Goal: Transaction & Acquisition: Purchase product/service

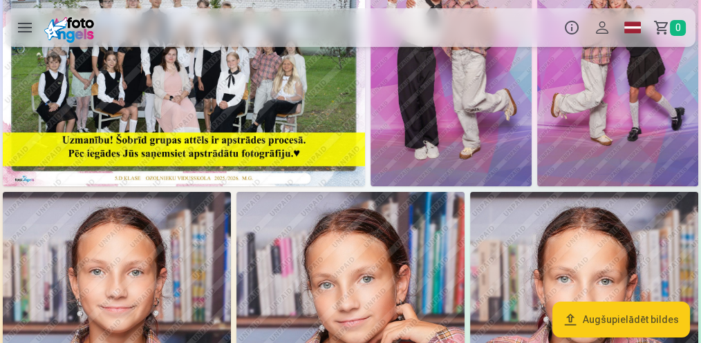
scroll to position [21, 0]
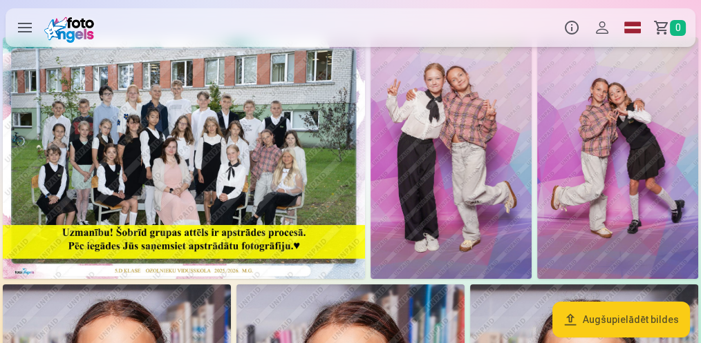
click at [181, 121] on img at bounding box center [184, 158] width 362 height 242
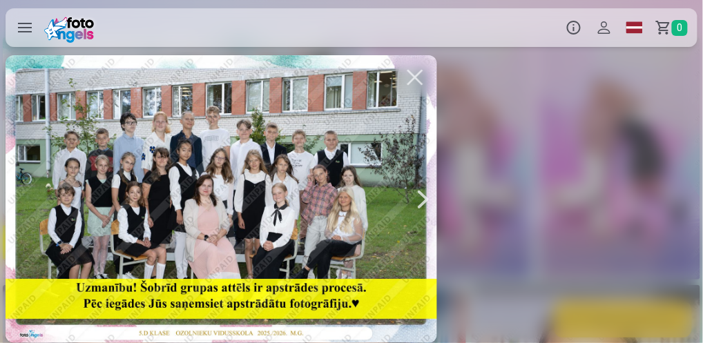
click at [416, 78] on button "button" at bounding box center [415, 77] width 39 height 39
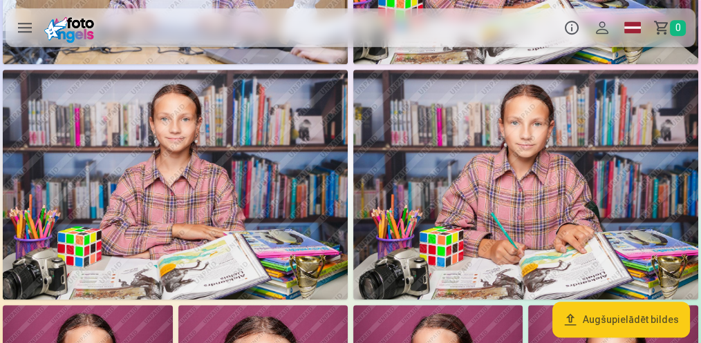
scroll to position [875, 0]
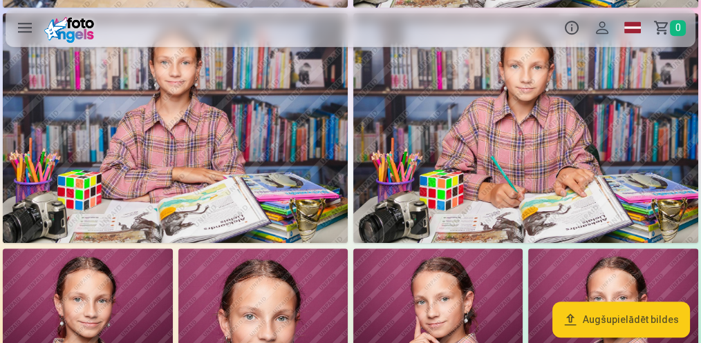
click at [510, 131] on img at bounding box center [525, 128] width 345 height 230
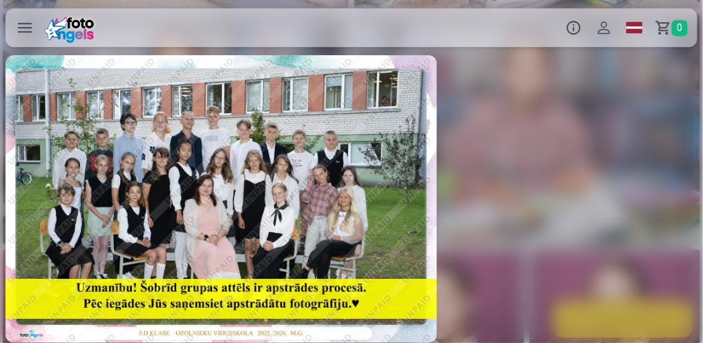
scroll to position [0, 6335]
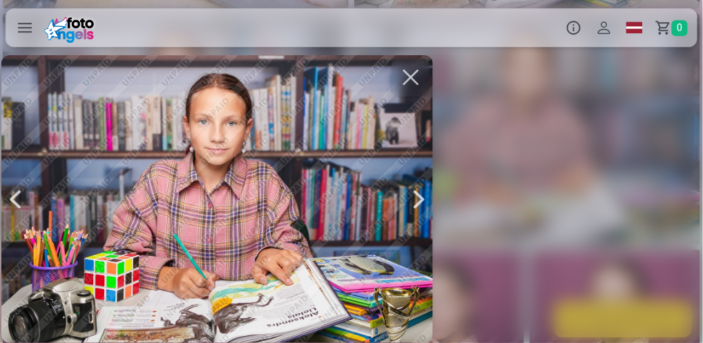
click at [363, 196] on div at bounding box center [217, 199] width 432 height 288
click at [362, 186] on div at bounding box center [217, 199] width 432 height 288
click at [351, 188] on div at bounding box center [217, 199] width 432 height 288
click at [419, 82] on button "button" at bounding box center [411, 77] width 39 height 39
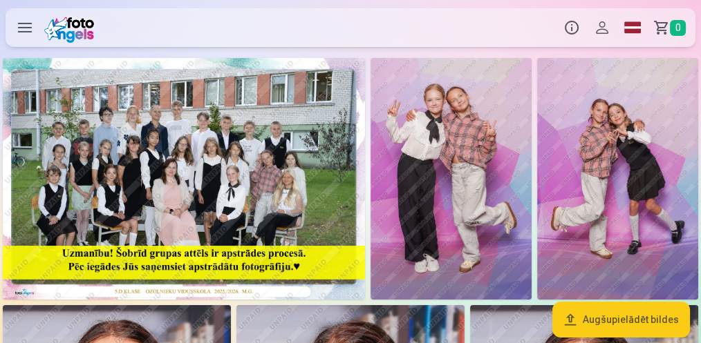
click at [630, 314] on button "Augšupielādēt bildes" at bounding box center [621, 320] width 138 height 36
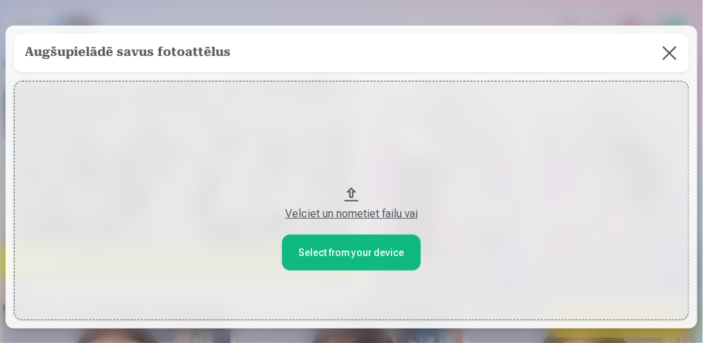
click at [343, 248] on button "Velciet un nometiet failu vai" at bounding box center [352, 201] width 676 height 240
click at [666, 58] on button at bounding box center [670, 53] width 39 height 39
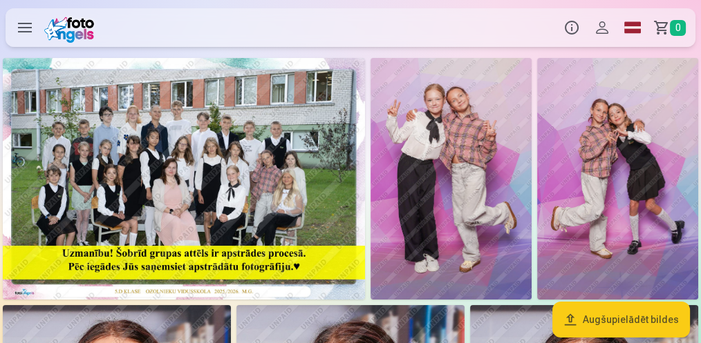
drag, startPoint x: 457, startPoint y: 153, endPoint x: 438, endPoint y: 147, distance: 20.3
click at [438, 147] on img at bounding box center [450, 179] width 161 height 242
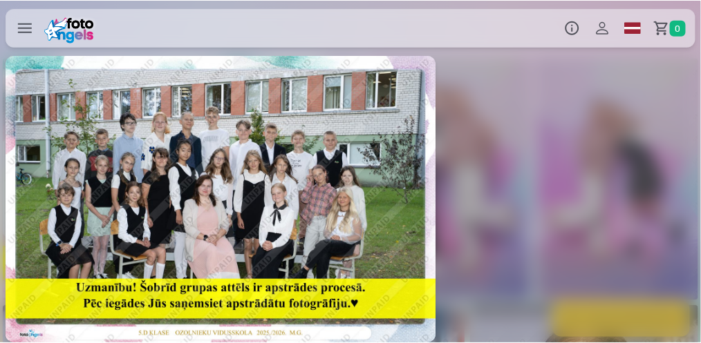
scroll to position [0, 703]
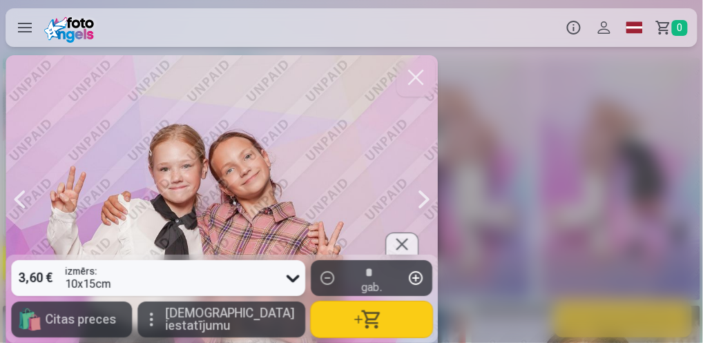
click at [417, 77] on button "button" at bounding box center [416, 77] width 39 height 39
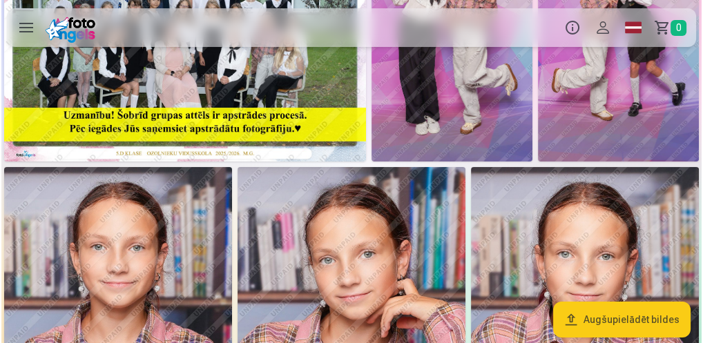
scroll to position [276, 0]
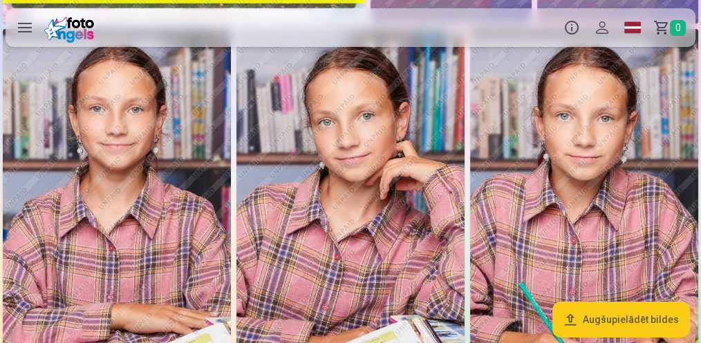
click at [361, 208] on img at bounding box center [350, 200] width 228 height 342
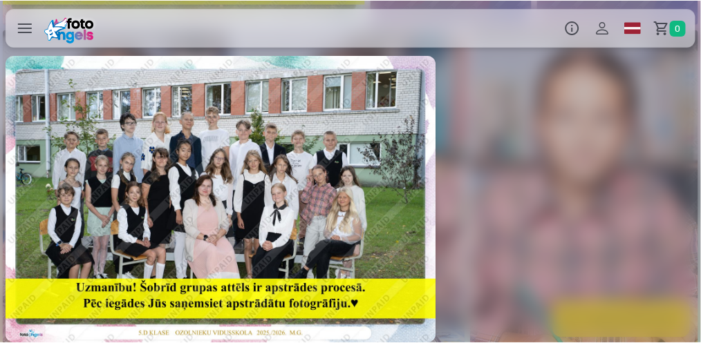
scroll to position [0, 2815]
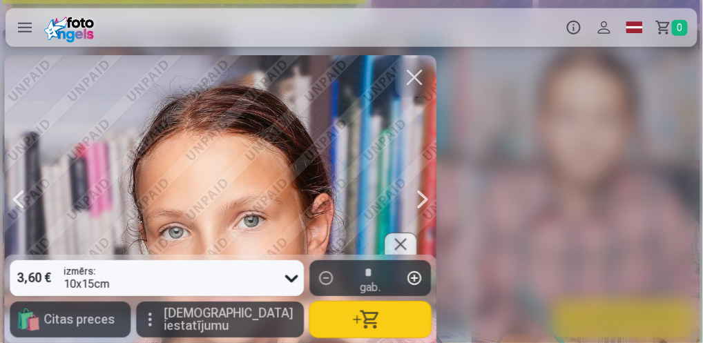
click at [181, 323] on button "[DEMOGRAPHIC_DATA] iestatījumu" at bounding box center [220, 320] width 168 height 36
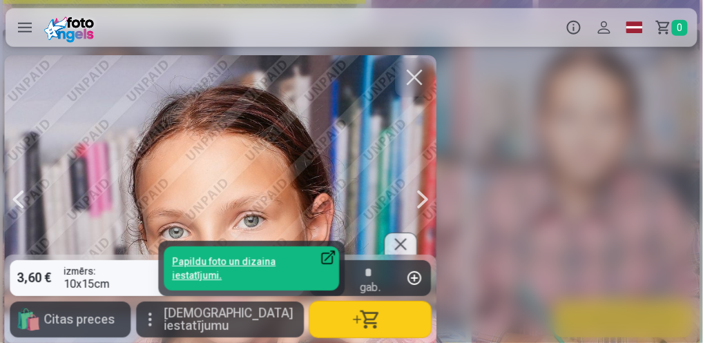
click at [181, 323] on button "[DEMOGRAPHIC_DATA] iestatījumu" at bounding box center [220, 320] width 168 height 36
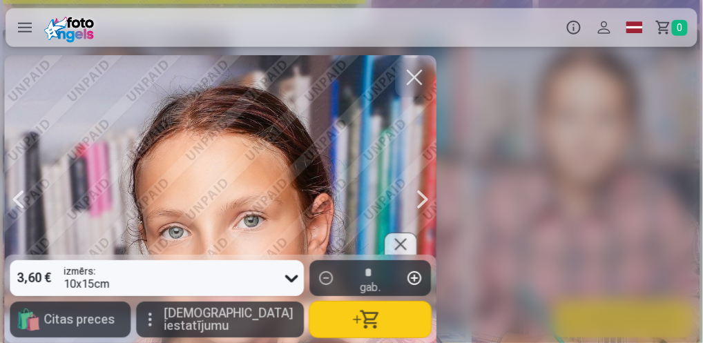
click at [420, 80] on button "button" at bounding box center [414, 77] width 39 height 39
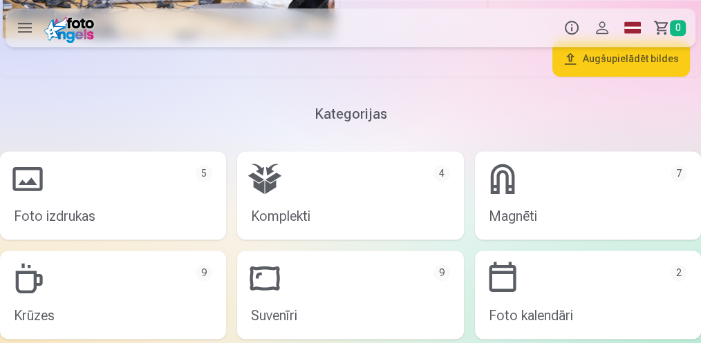
scroll to position [1842, 0]
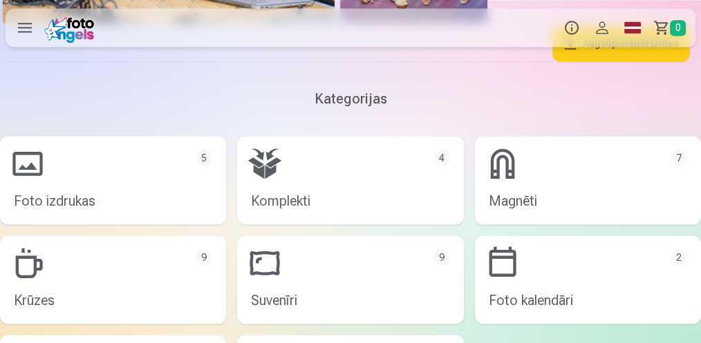
click at [506, 186] on link "Magnēti 7" at bounding box center [588, 180] width 226 height 88
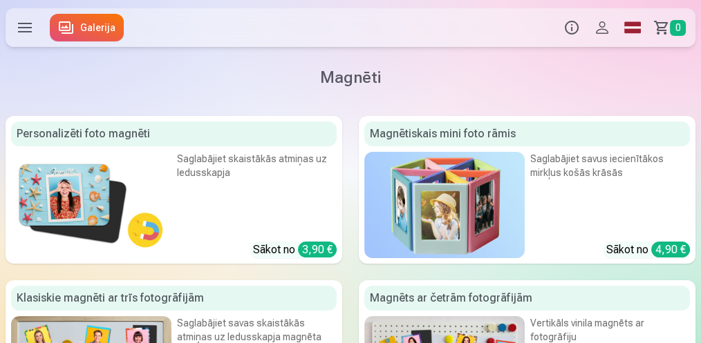
click at [279, 171] on div "Saglabājiet skaistākās atmiņas uz ledusskapja" at bounding box center [257, 180] width 160 height 56
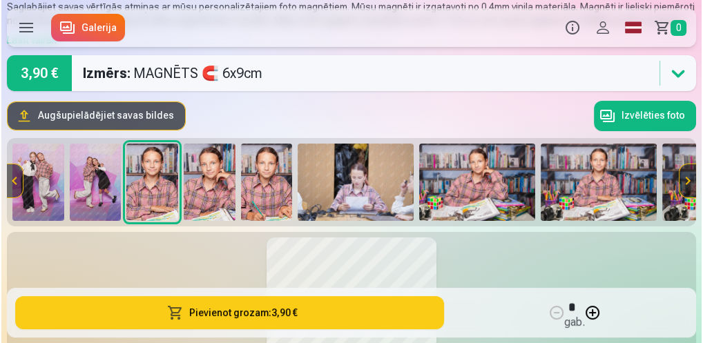
scroll to position [92, 0]
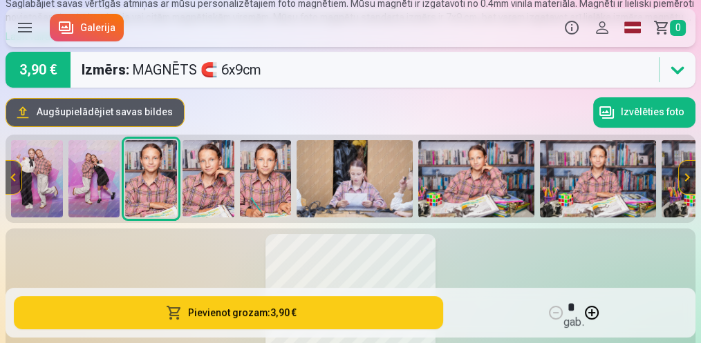
click at [225, 314] on button "Pievienot grozam : 3,90 €" at bounding box center [228, 312] width 429 height 33
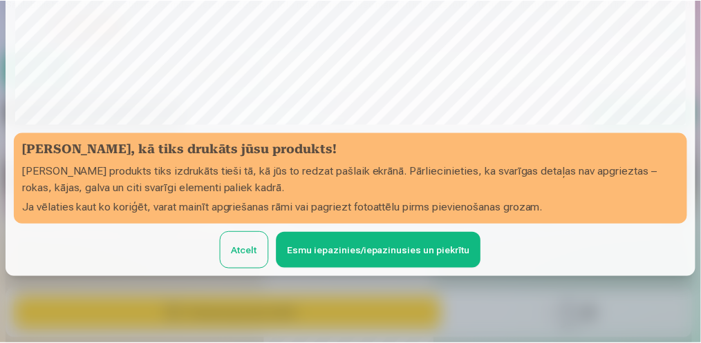
scroll to position [432, 0]
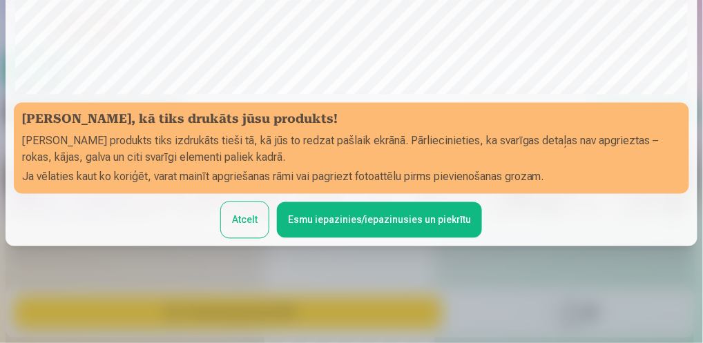
click at [252, 222] on button "Atcelt" at bounding box center [245, 220] width 48 height 36
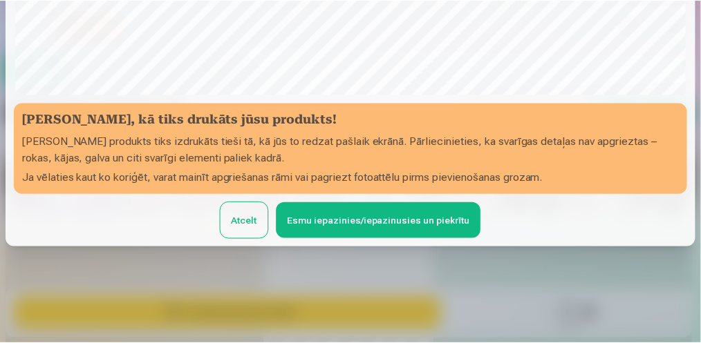
scroll to position [429, 0]
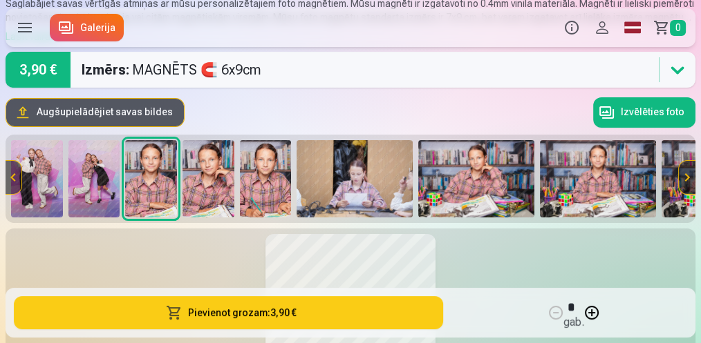
click at [196, 183] on img at bounding box center [208, 178] width 52 height 77
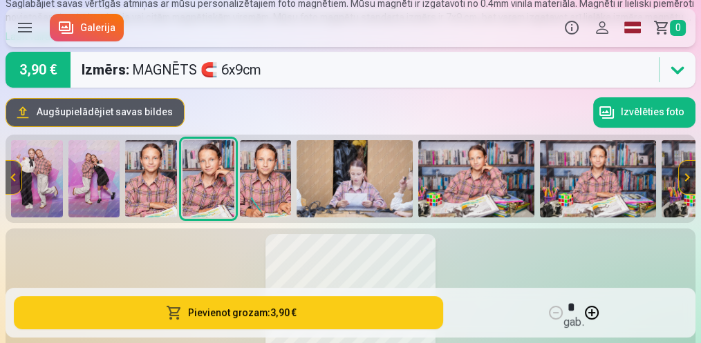
click at [327, 163] on img at bounding box center [354, 178] width 116 height 77
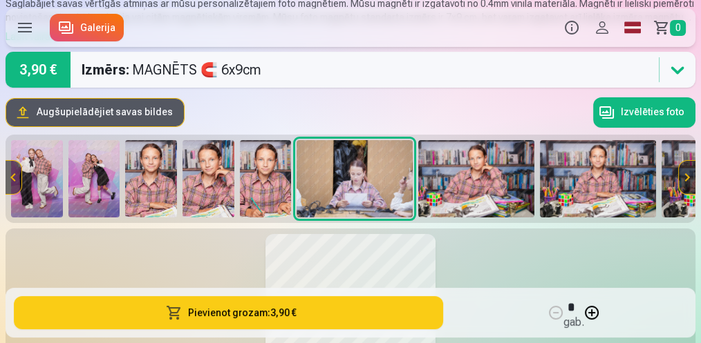
scroll to position [0, 4]
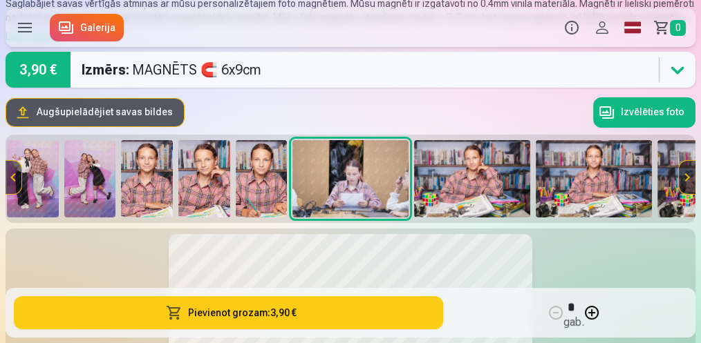
click at [589, 158] on img at bounding box center [594, 178] width 116 height 77
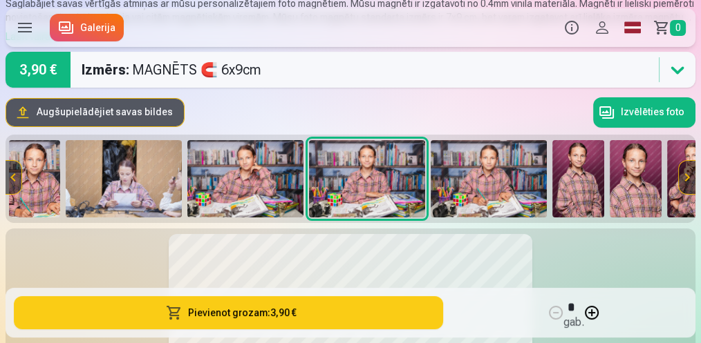
scroll to position [0, 247]
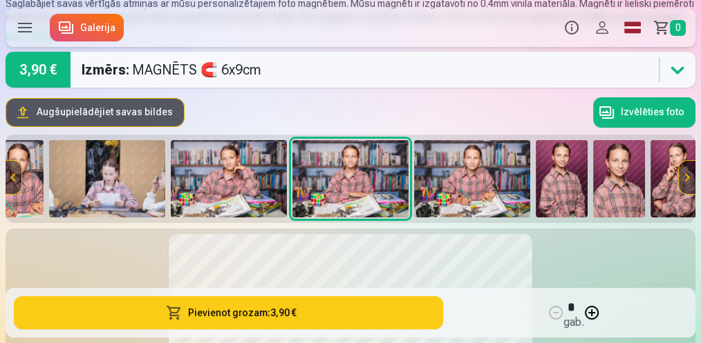
click at [8, 178] on button at bounding box center [13, 177] width 17 height 33
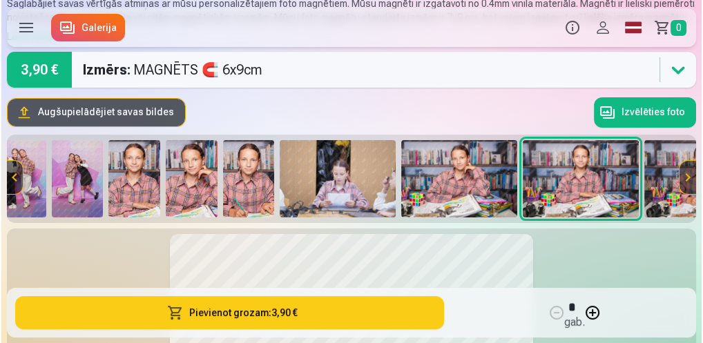
scroll to position [0, 0]
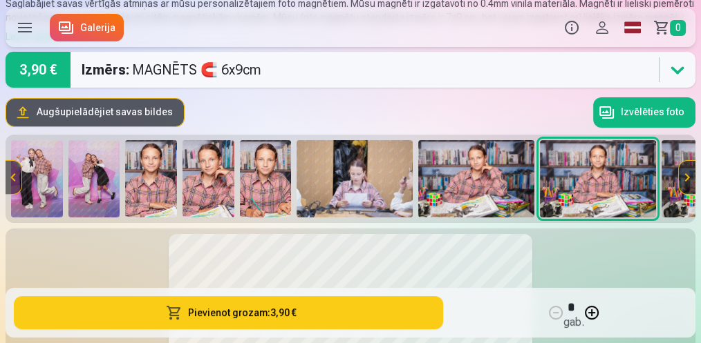
click at [212, 176] on img at bounding box center [208, 178] width 52 height 77
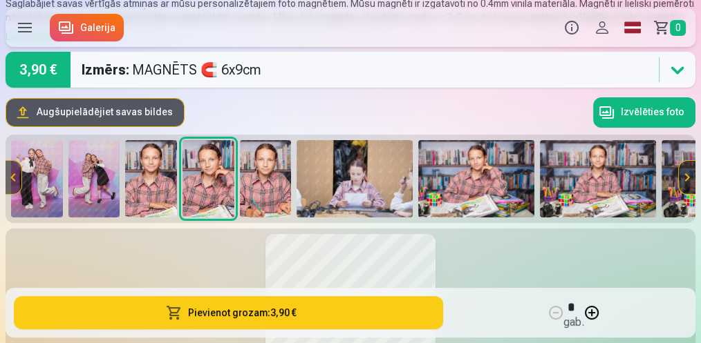
click at [256, 319] on button "Pievienot grozam : 3,90 €" at bounding box center [228, 312] width 429 height 33
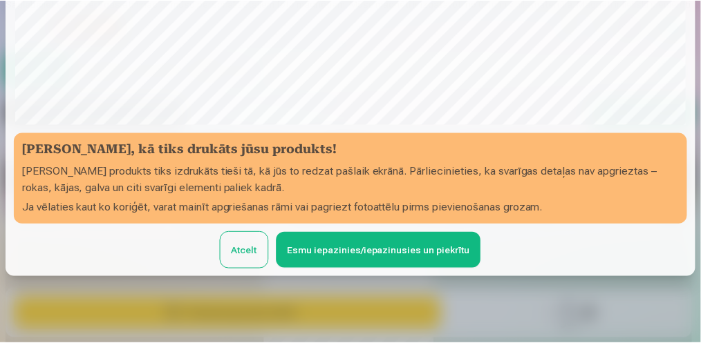
scroll to position [432, 0]
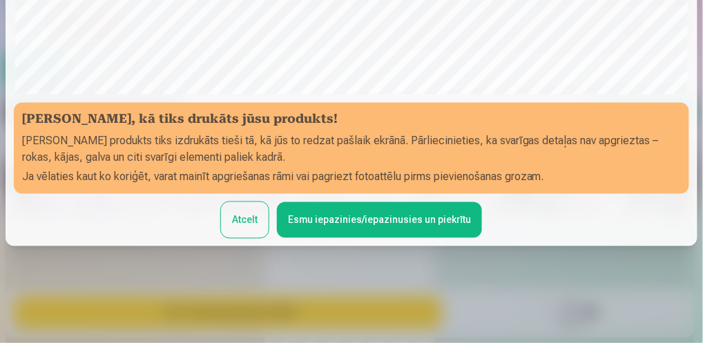
click at [346, 222] on button "Esmu iepazinies/iepazinusies un piekrītu" at bounding box center [379, 220] width 205 height 36
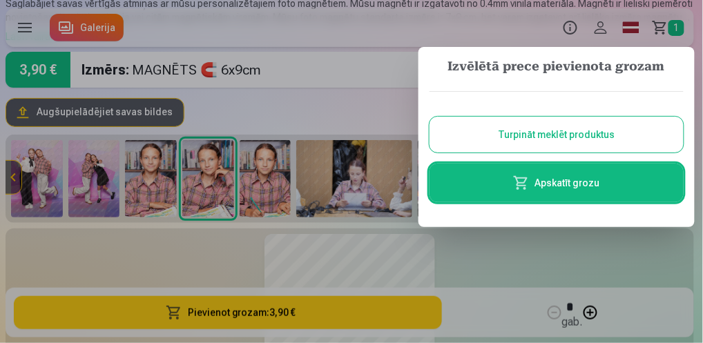
click at [524, 135] on button "Turpināt meklēt produktus" at bounding box center [557, 135] width 254 height 36
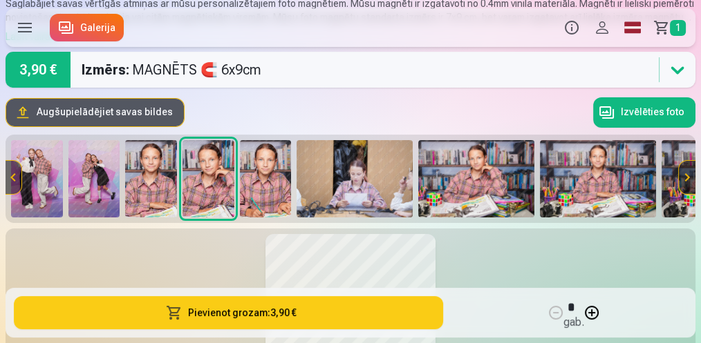
click at [37, 166] on div at bounding box center [21, 177] width 32 height 77
click at [39, 163] on img at bounding box center [37, 178] width 52 height 77
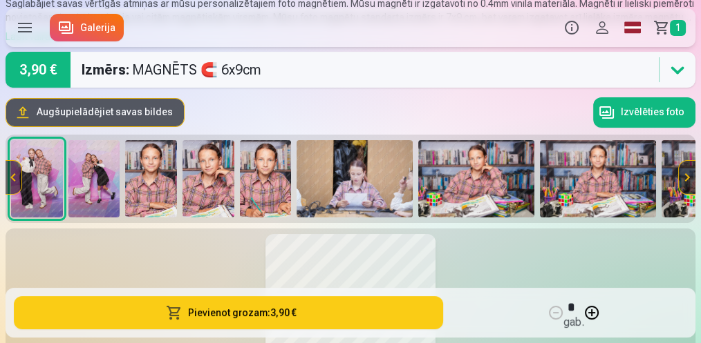
click at [229, 311] on button "Pievienot grozam : 3,90 €" at bounding box center [228, 312] width 429 height 33
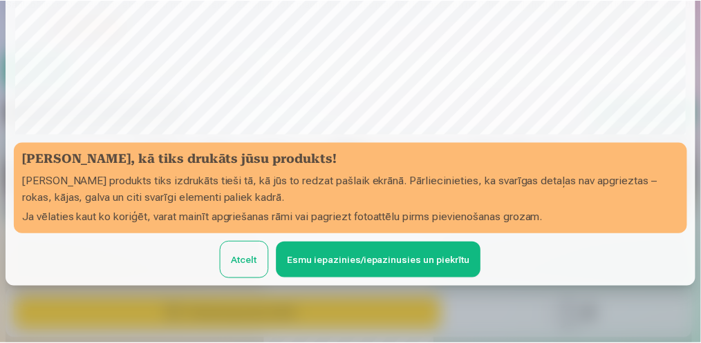
scroll to position [432, 0]
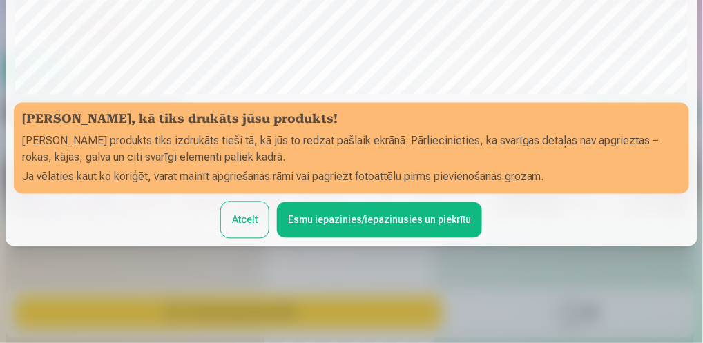
click at [341, 228] on button "Esmu iepazinies/iepazinusies un piekrītu" at bounding box center [379, 220] width 205 height 36
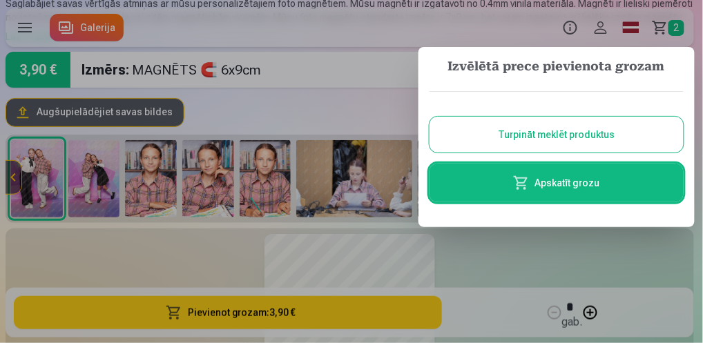
click at [570, 138] on button "Turpināt meklēt produktus" at bounding box center [557, 135] width 254 height 36
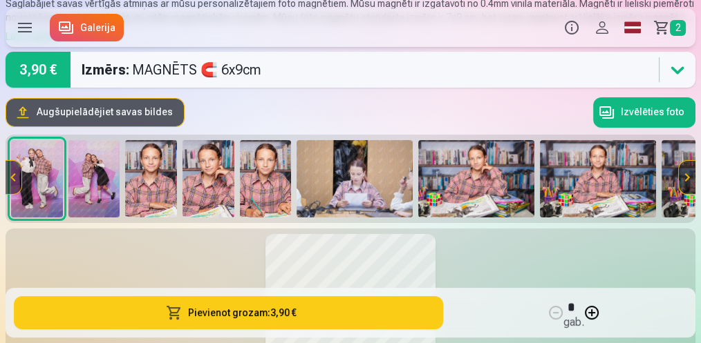
click at [97, 172] on img at bounding box center [94, 178] width 52 height 77
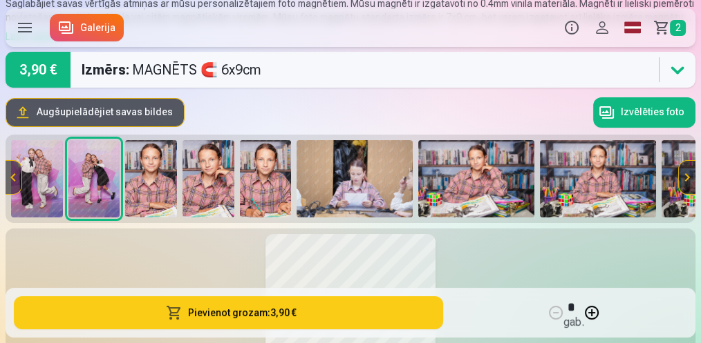
click at [227, 311] on button "Pievienot grozam : 3,90 €" at bounding box center [228, 312] width 429 height 33
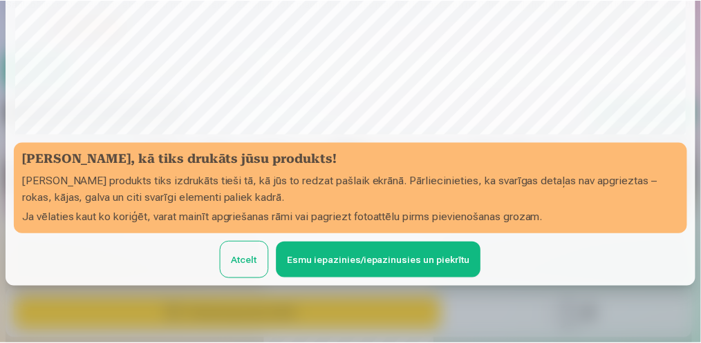
scroll to position [432, 0]
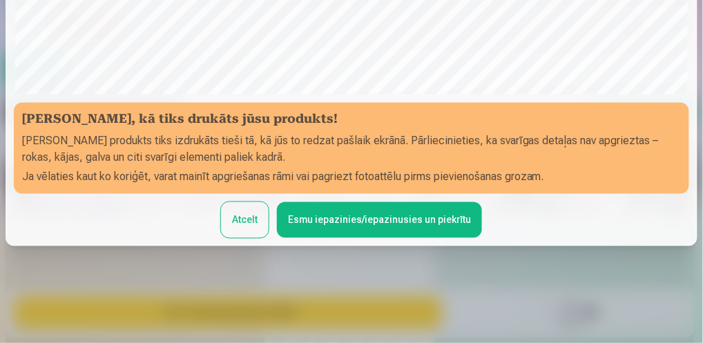
click at [390, 221] on button "Esmu iepazinies/iepazinusies un piekrītu" at bounding box center [379, 220] width 205 height 36
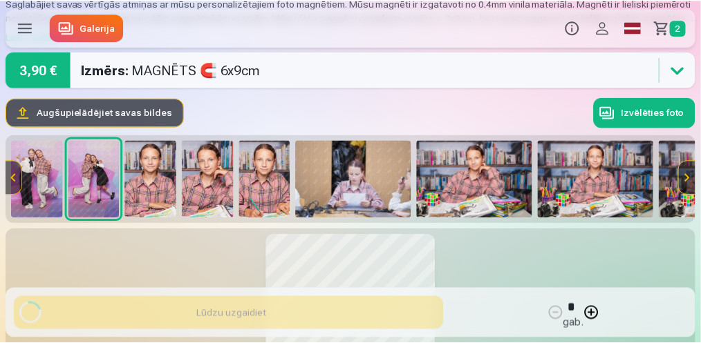
scroll to position [429, 0]
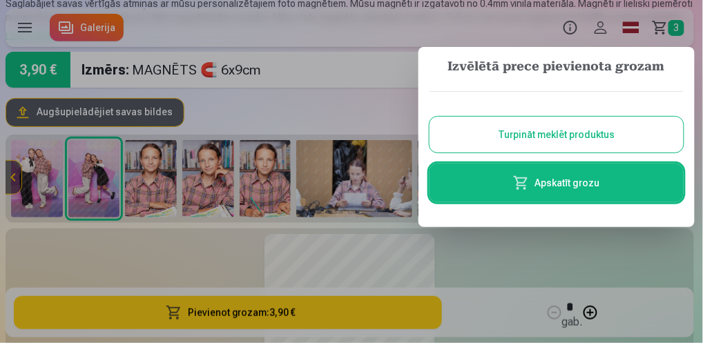
click at [384, 43] on div at bounding box center [351, 171] width 703 height 343
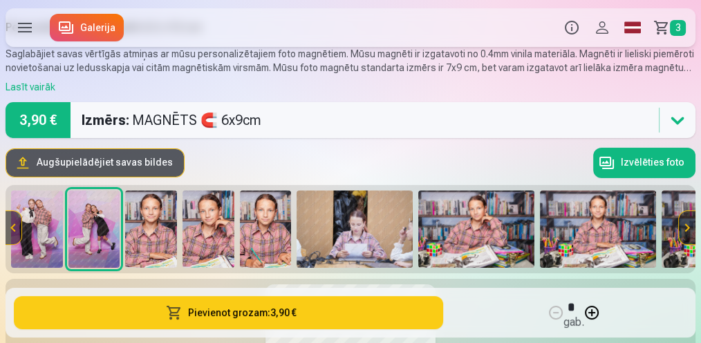
scroll to position [92, 0]
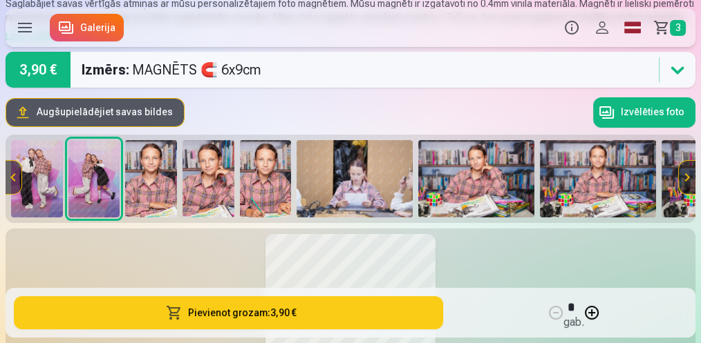
click at [690, 180] on button at bounding box center [687, 177] width 17 height 33
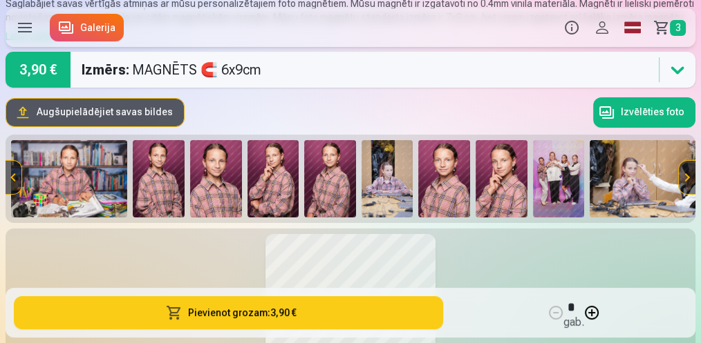
scroll to position [0, 689]
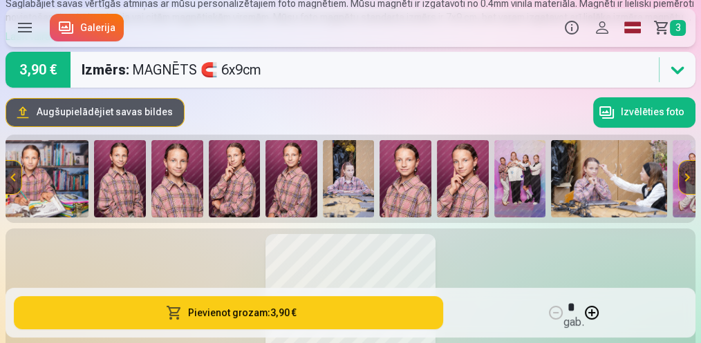
click at [521, 169] on img at bounding box center [520, 178] width 52 height 77
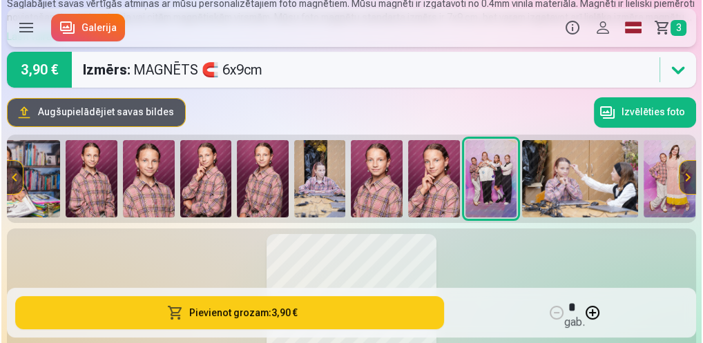
scroll to position [0, 723]
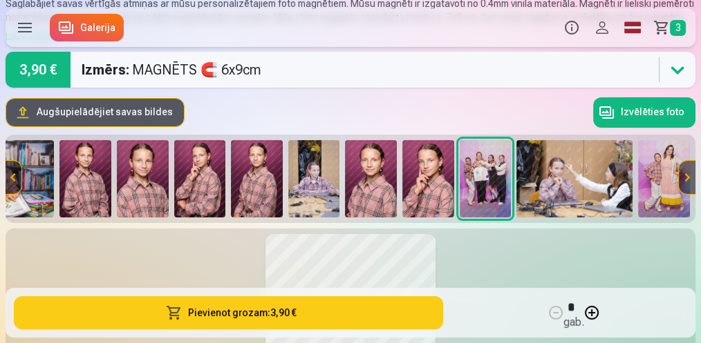
click at [242, 321] on button "Pievienot grozam : 3,90 €" at bounding box center [228, 312] width 429 height 33
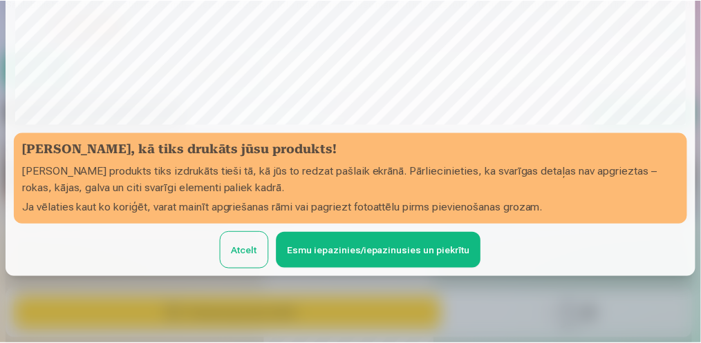
scroll to position [432, 0]
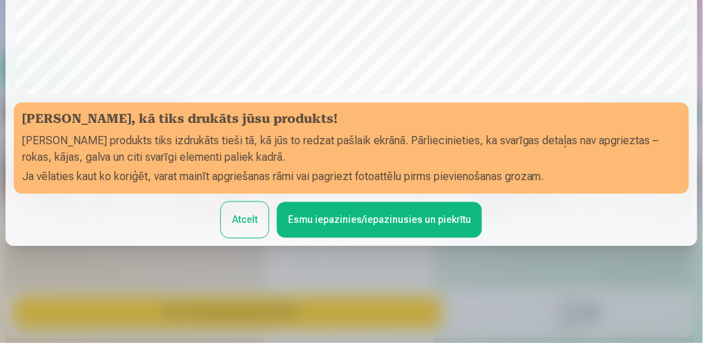
click at [340, 222] on button "Esmu iepazinies/iepazinusies un piekrītu" at bounding box center [379, 220] width 205 height 36
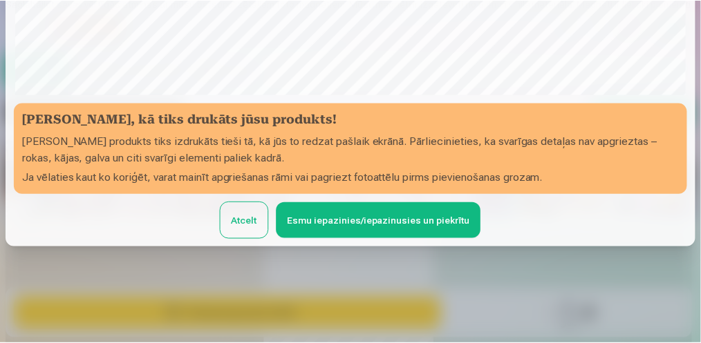
scroll to position [429, 0]
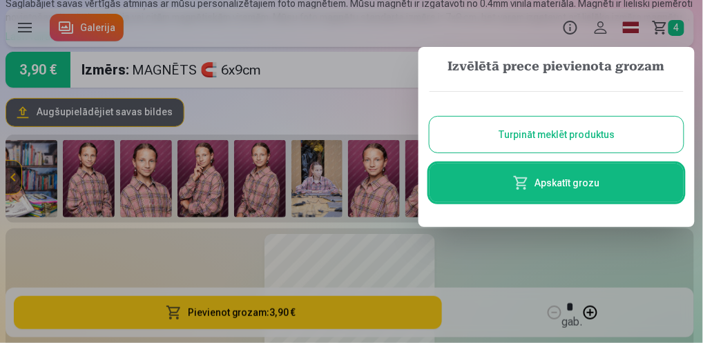
click at [538, 137] on button "Turpināt meklēt produktus" at bounding box center [557, 135] width 254 height 36
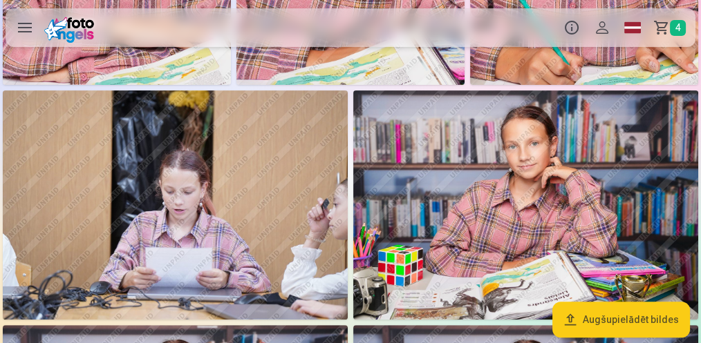
click at [21, 30] on label at bounding box center [25, 27] width 39 height 39
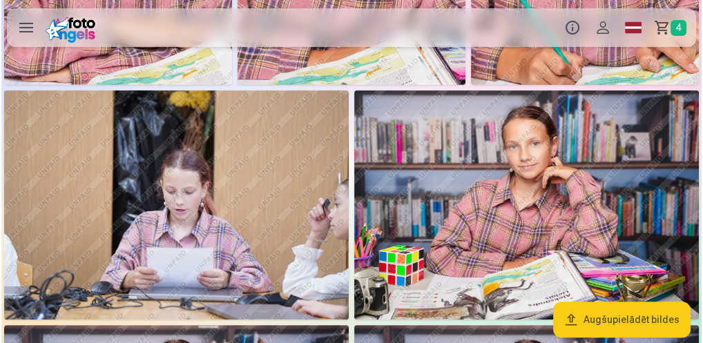
scroll to position [564, 0]
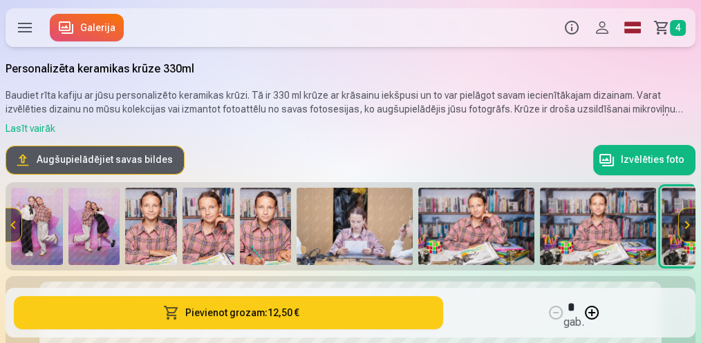
click at [216, 227] on img at bounding box center [208, 226] width 52 height 77
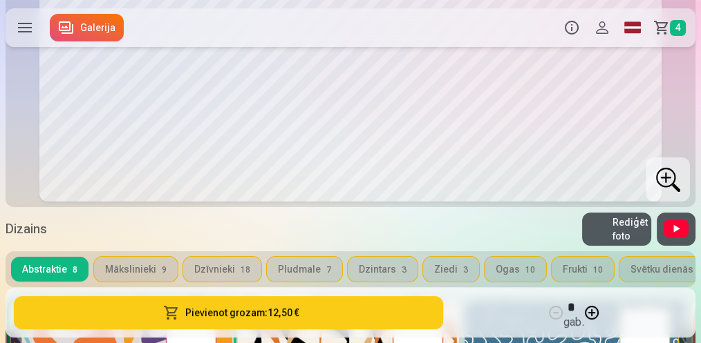
scroll to position [368, 0]
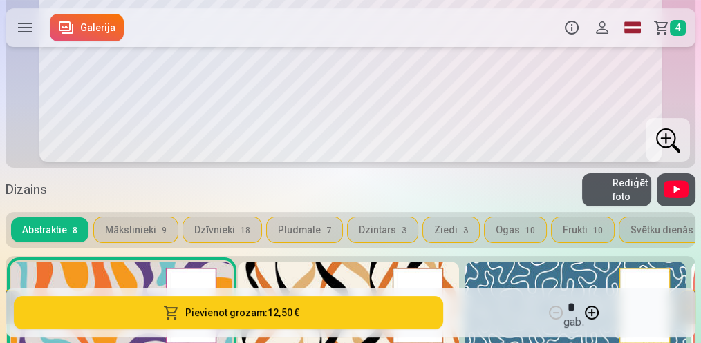
click at [151, 222] on button "Mākslinieki 9" at bounding box center [136, 230] width 84 height 25
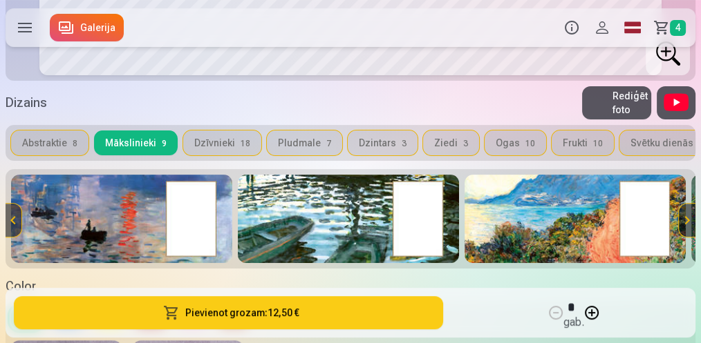
scroll to position [506, 0]
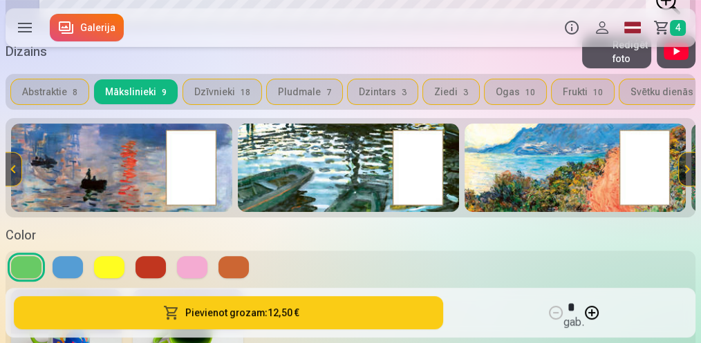
click at [230, 95] on button "Dzīvnieki 18" at bounding box center [222, 91] width 78 height 25
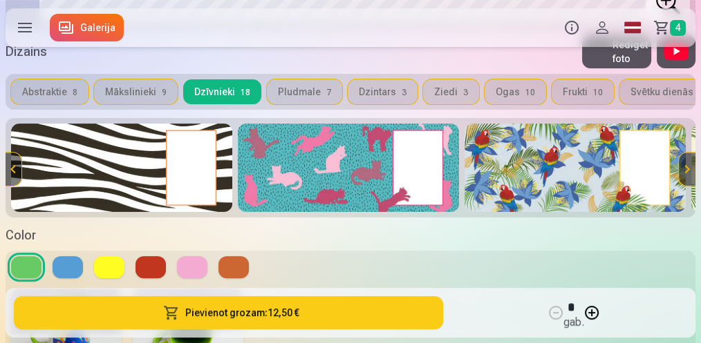
click at [292, 94] on button "Pludmale 7" at bounding box center [304, 91] width 75 height 25
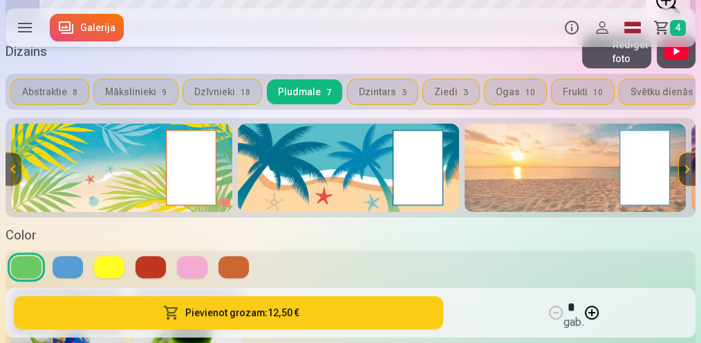
click at [365, 92] on button "Dzintars 3" at bounding box center [383, 91] width 70 height 25
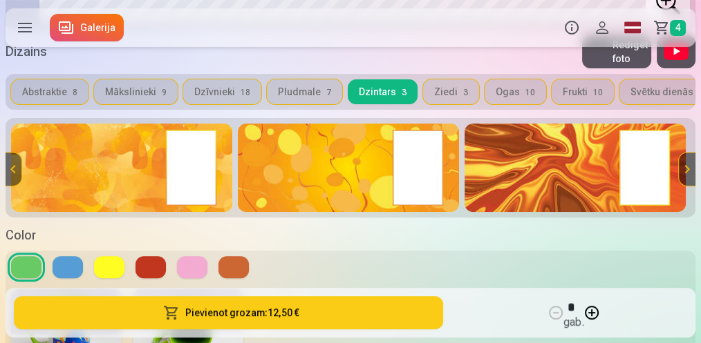
click at [440, 100] on button "Ziedi 3" at bounding box center [451, 91] width 56 height 25
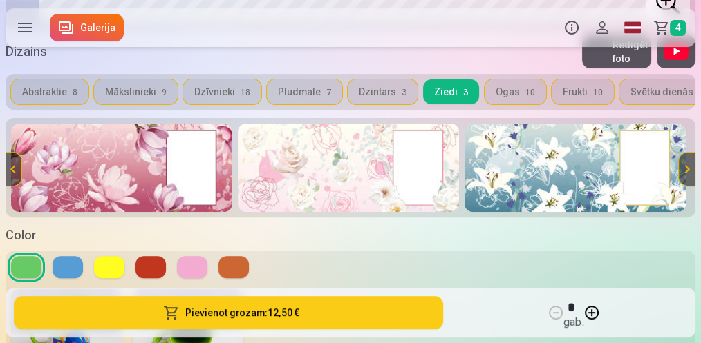
click at [498, 93] on button "Ogas 10" at bounding box center [514, 91] width 61 height 25
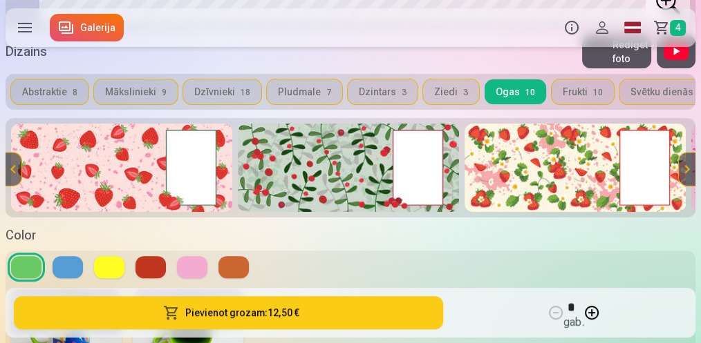
click at [531, 166] on img at bounding box center [574, 168] width 221 height 88
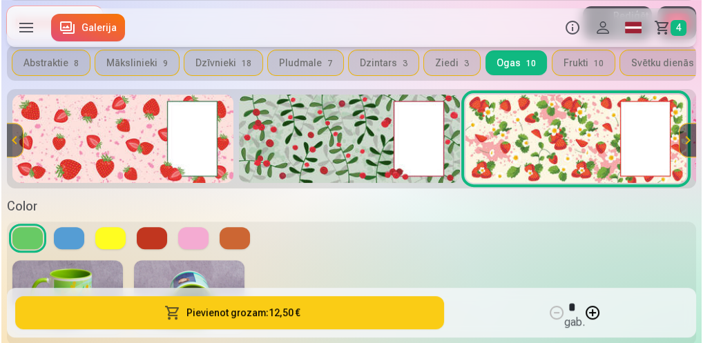
scroll to position [598, 0]
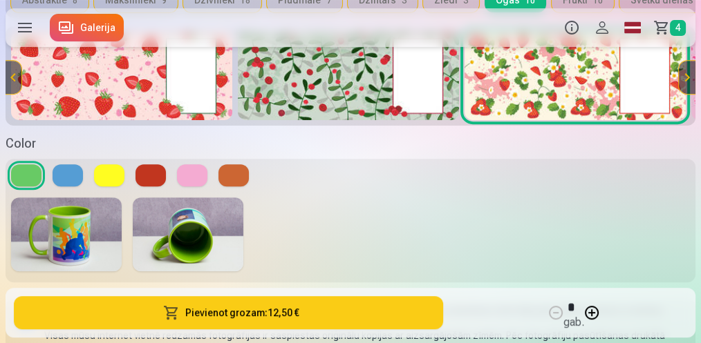
click at [91, 231] on img at bounding box center [66, 235] width 111 height 74
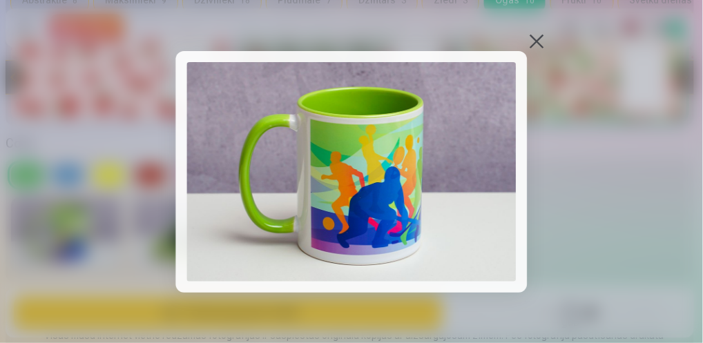
click at [537, 43] on div at bounding box center [537, 40] width 19 height 19
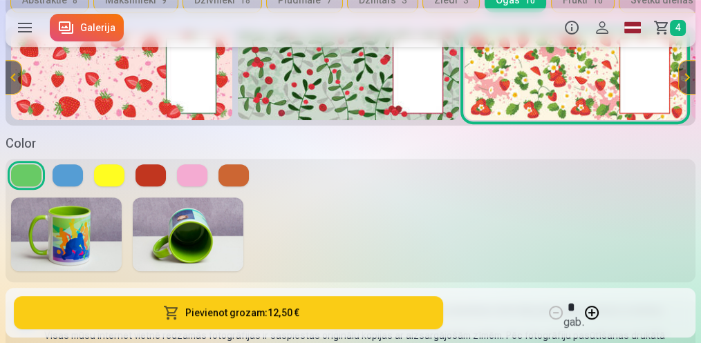
click at [188, 219] on img at bounding box center [188, 235] width 111 height 74
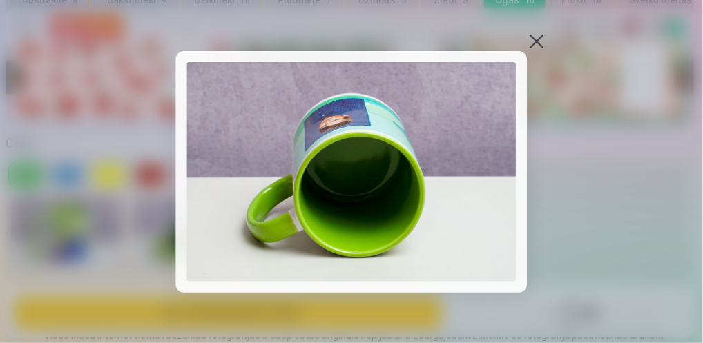
click at [540, 45] on div at bounding box center [537, 40] width 19 height 19
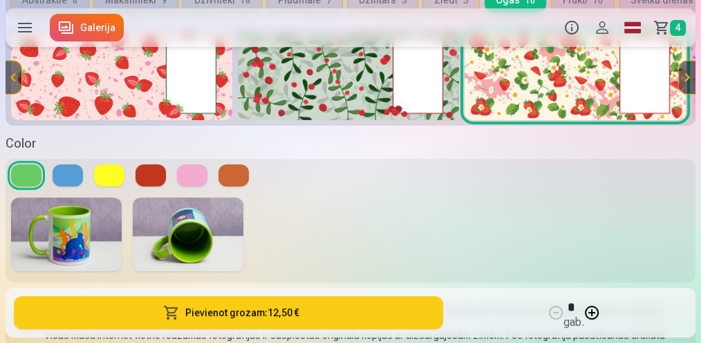
click at [254, 310] on button "Pievienot grozam : 12,50 €" at bounding box center [228, 312] width 429 height 33
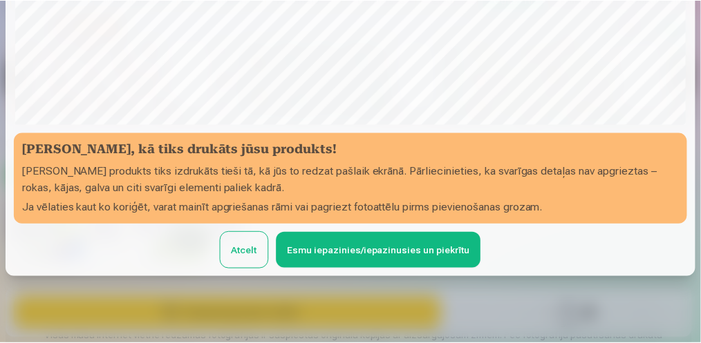
scroll to position [432, 0]
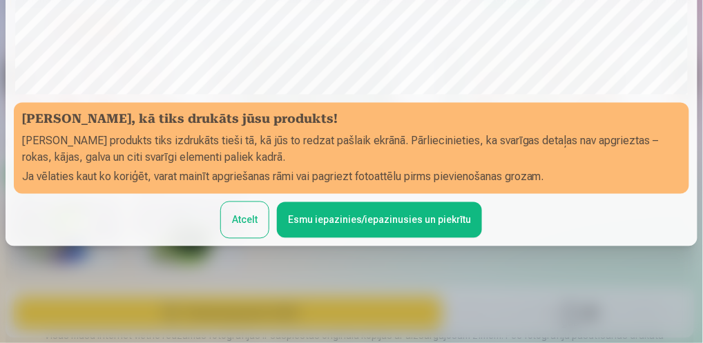
click at [242, 223] on button "Atcelt" at bounding box center [245, 220] width 48 height 36
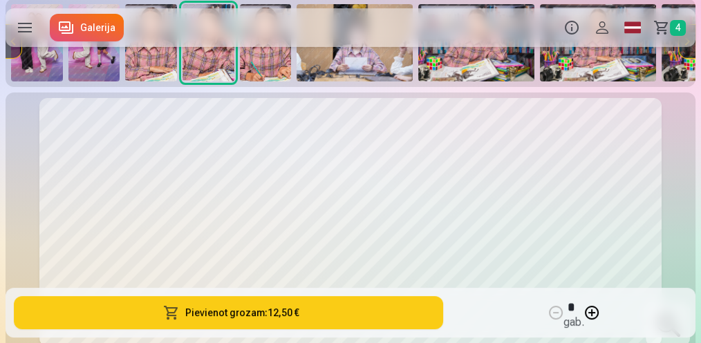
scroll to position [0, 0]
